Goal: Register for event/course

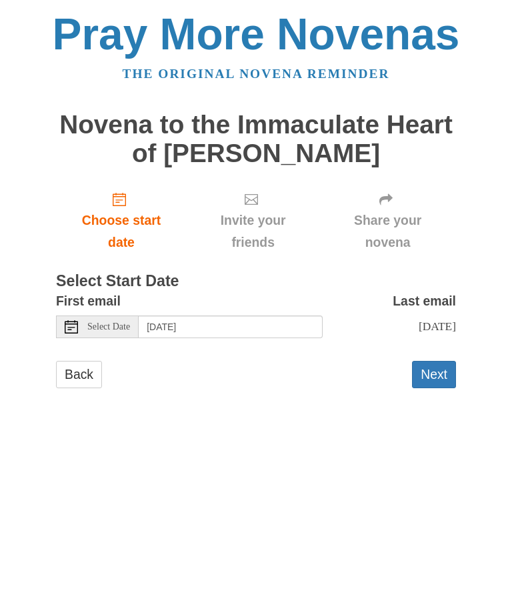
click at [88, 322] on span "Select Date" at bounding box center [108, 326] width 43 height 9
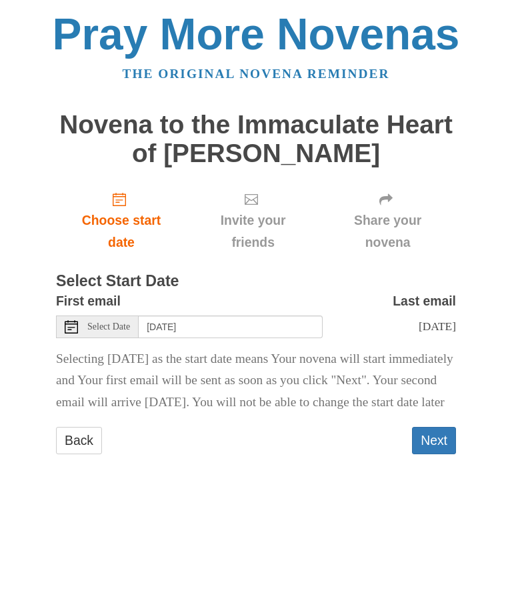
click at [419, 320] on span "Wednesday, September 10th" at bounding box center [437, 326] width 37 height 13
click at [406, 290] on label "Last email" at bounding box center [424, 301] width 63 height 22
click at [89, 322] on span "Select Date" at bounding box center [108, 326] width 43 height 9
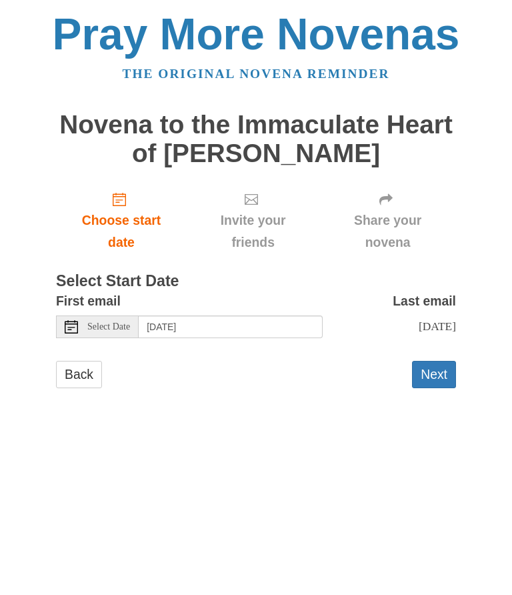
click at [71, 320] on icon at bounding box center [71, 326] width 13 height 13
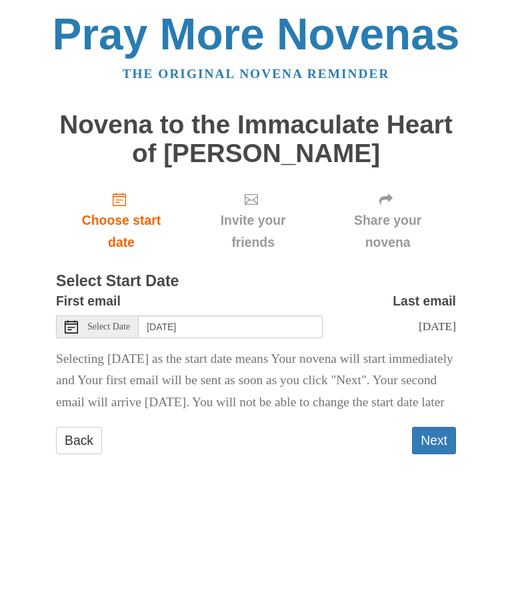
click at [77, 320] on icon at bounding box center [71, 326] width 13 height 13
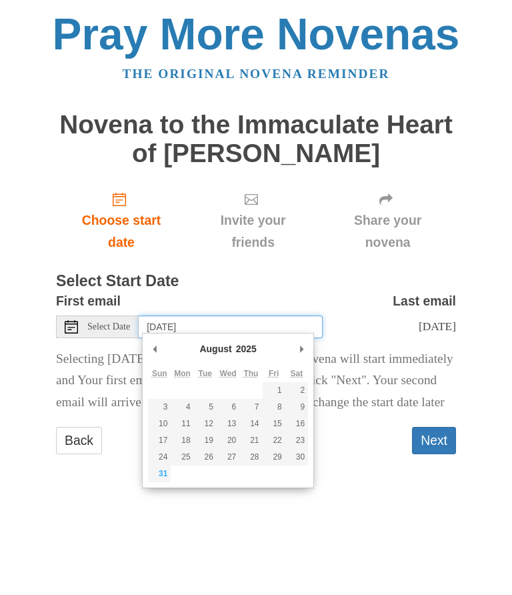
type input "Sunday, August 31st"
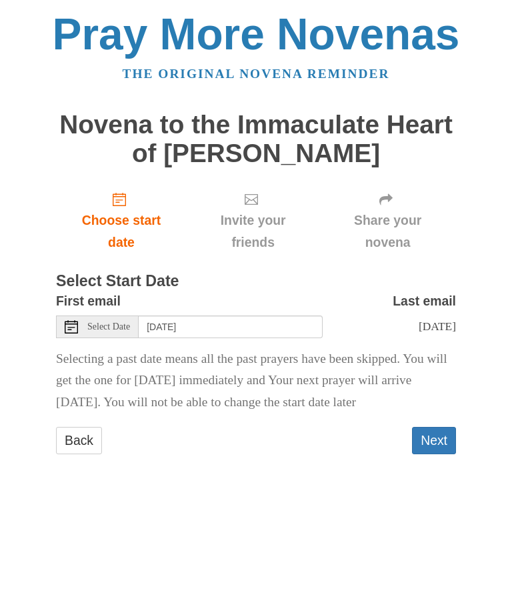
click at [426, 429] on button "Next" at bounding box center [434, 440] width 44 height 27
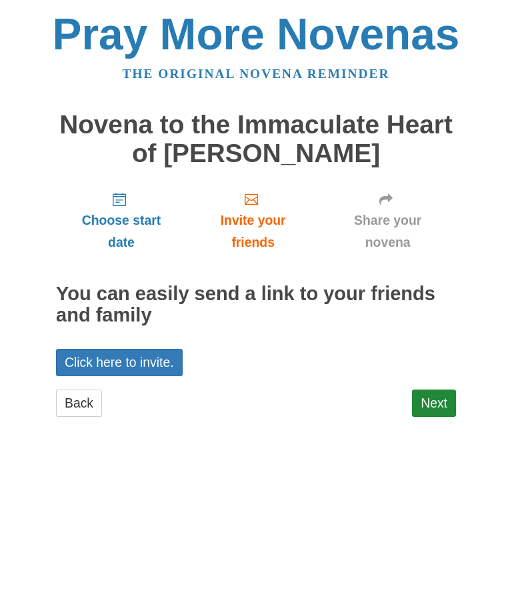
click at [434, 394] on link "Next" at bounding box center [434, 403] width 44 height 27
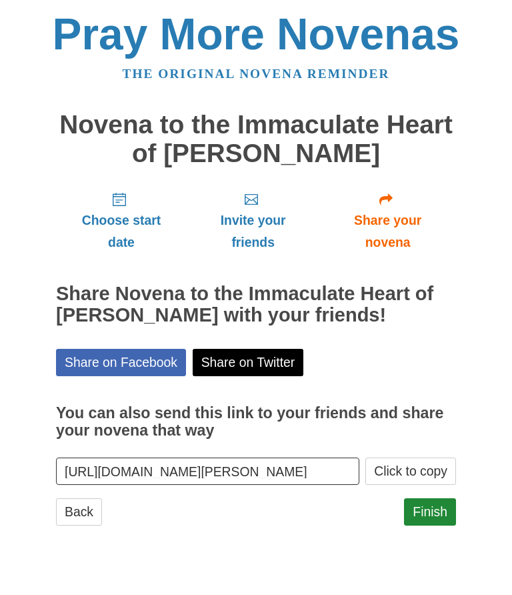
click at [429, 501] on link "Finish" at bounding box center [430, 511] width 52 height 27
